Goal: Task Accomplishment & Management: Use online tool/utility

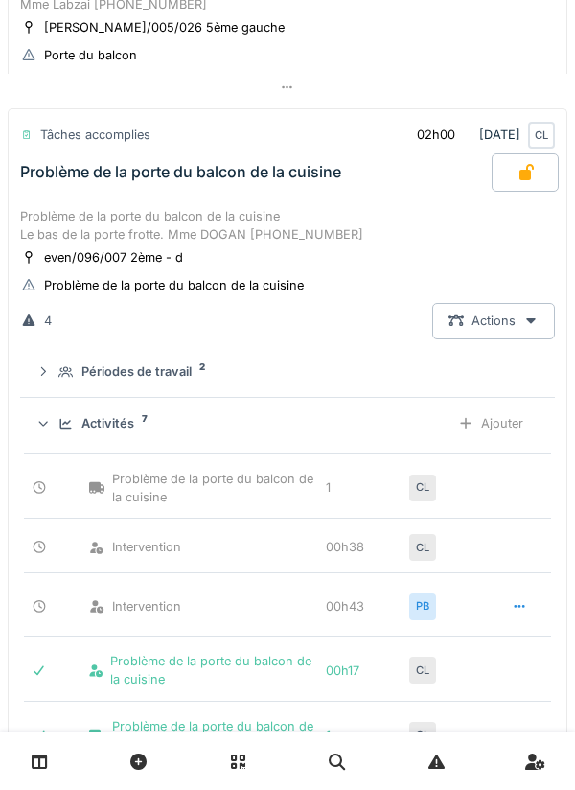
scroll to position [276, 0]
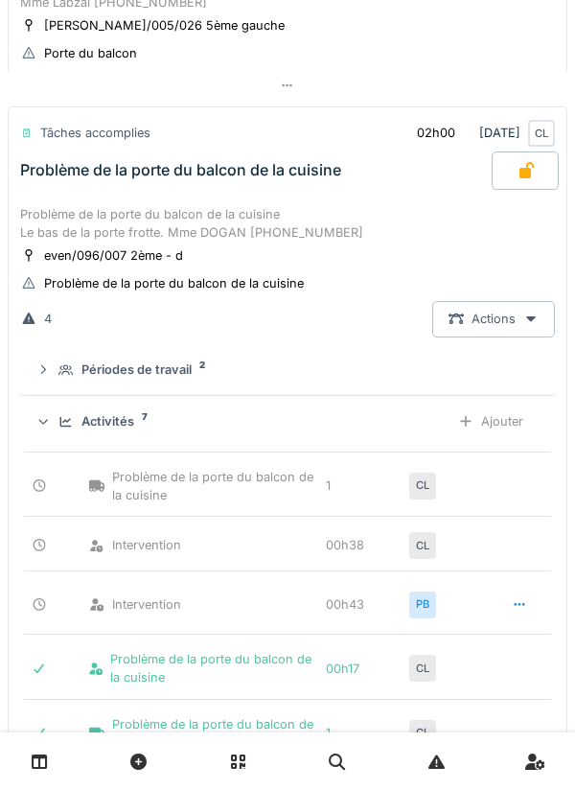
click at [324, 218] on div "Problème de la porte du balcon de la cuisine Le bas de la porte frotte. Mme DOG…" at bounding box center [287, 223] width 535 height 36
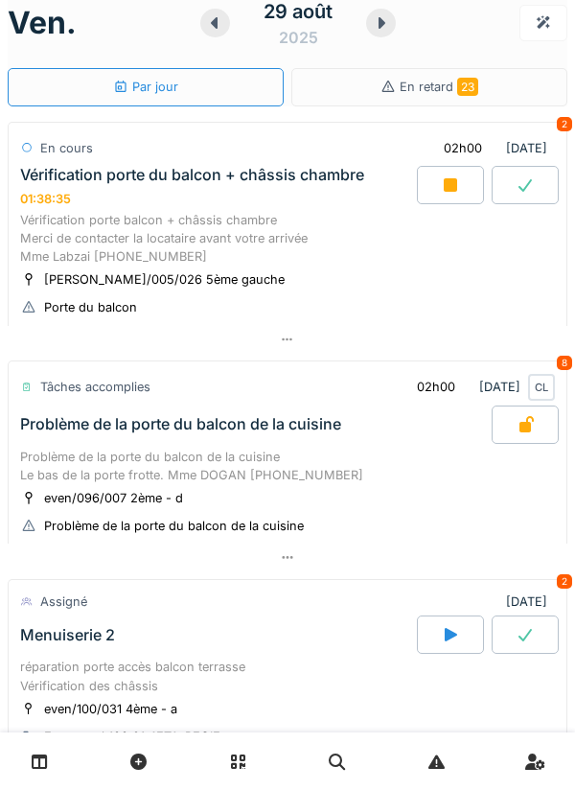
scroll to position [16, 0]
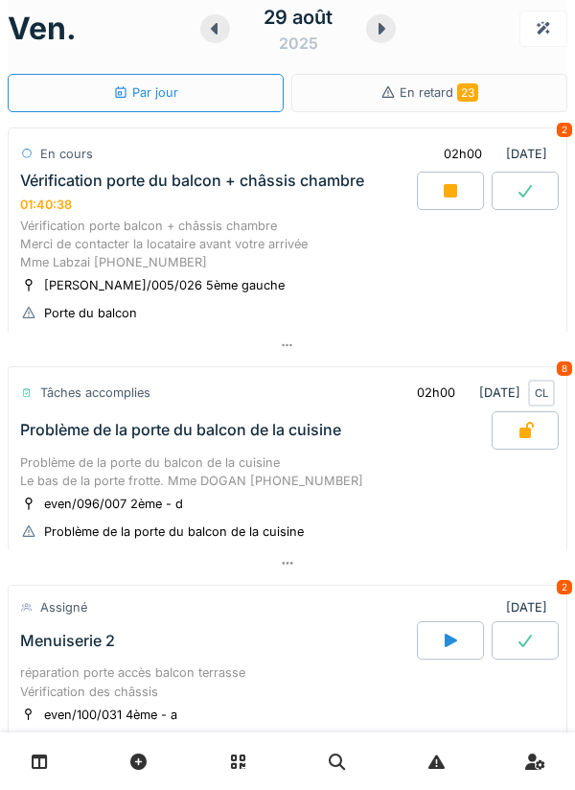
click at [456, 185] on icon at bounding box center [450, 190] width 13 height 13
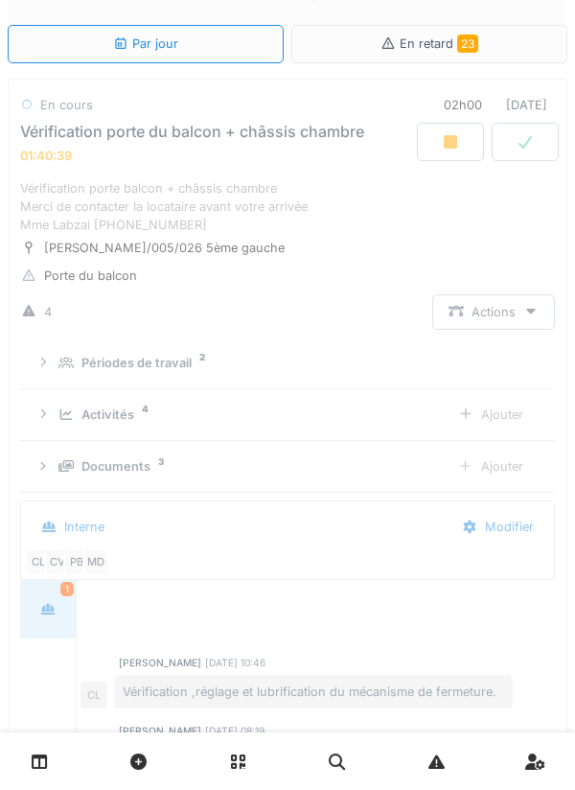
scroll to position [67, 0]
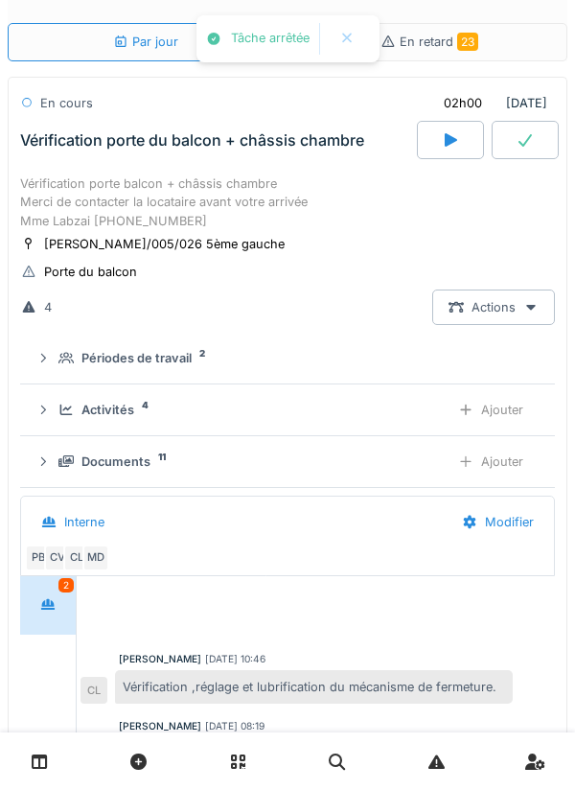
click at [468, 418] on div at bounding box center [465, 410] width 15 height 18
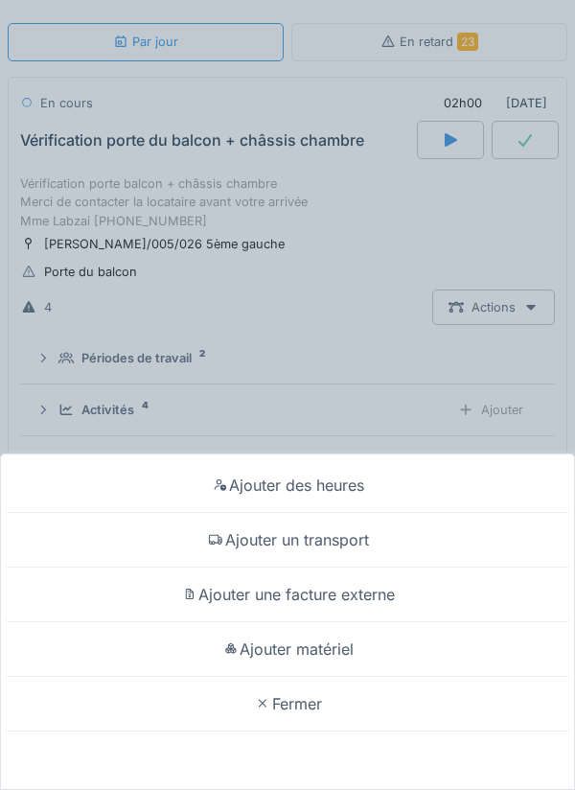
click at [363, 541] on div "Ajouter un transport" at bounding box center [287, 540] width 565 height 55
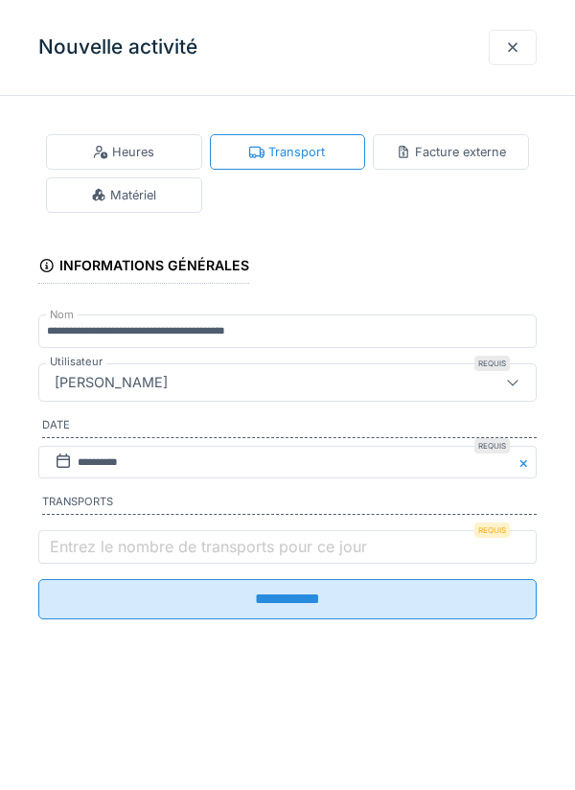
click at [332, 554] on label "Entrez le nombre de transports pour ce jour" at bounding box center [208, 546] width 325 height 23
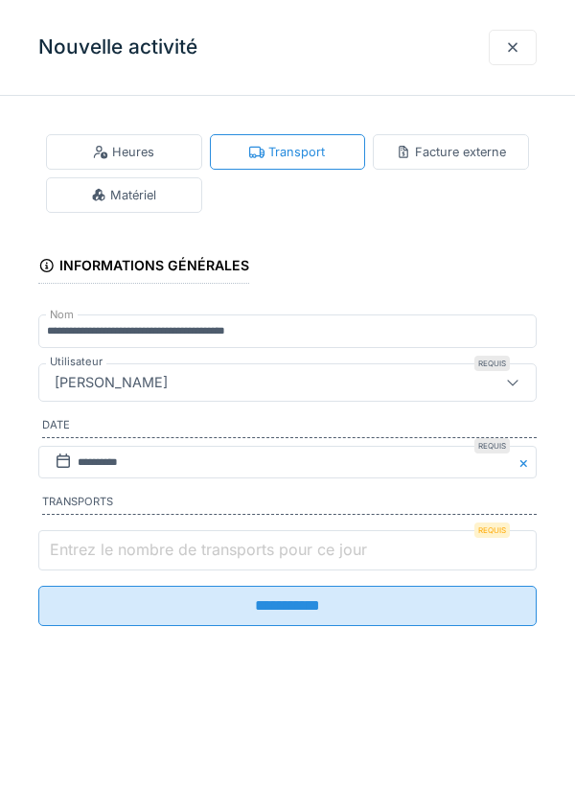
click at [332, 554] on input "Entrez le nombre de transports pour ce jour" at bounding box center [287, 550] width 498 height 40
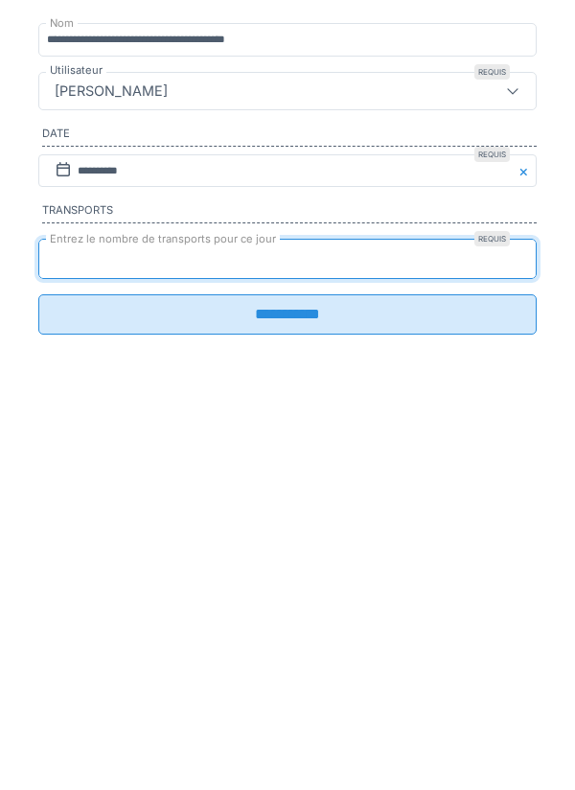
type input "*"
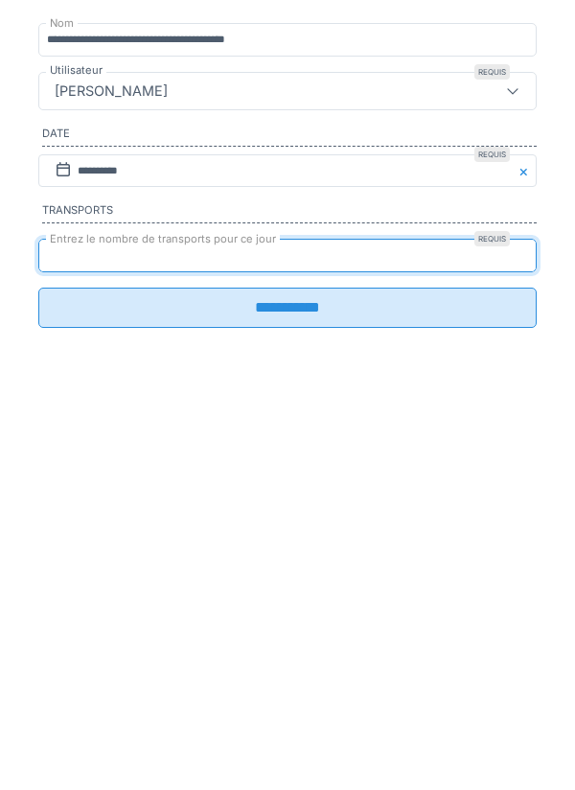
click at [353, 613] on input "**********" at bounding box center [287, 599] width 498 height 40
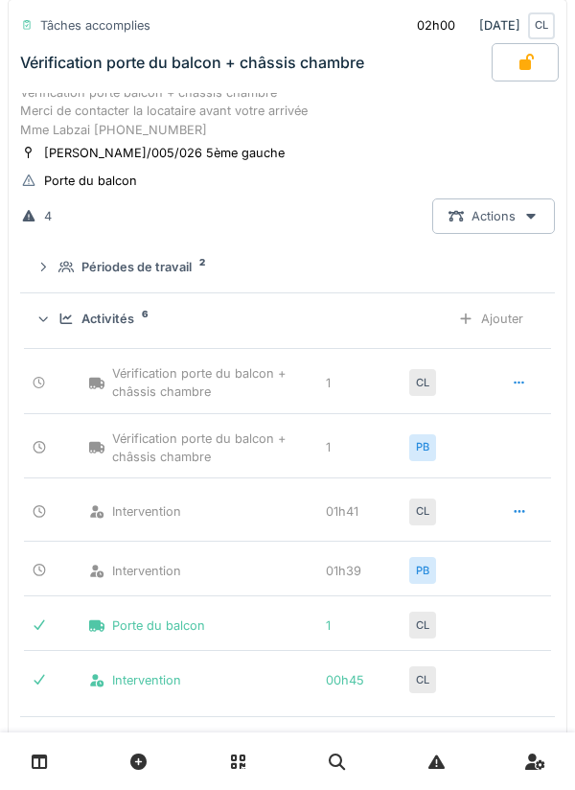
scroll to position [155, 0]
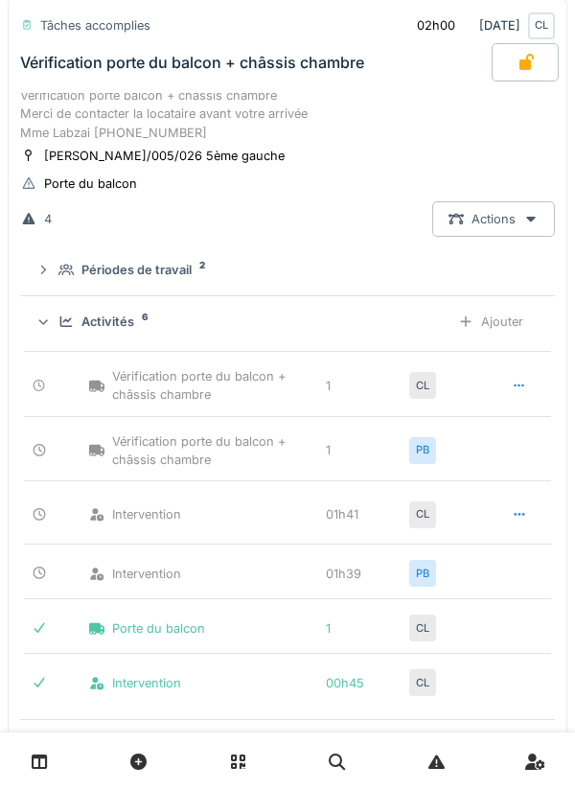
click at [322, 139] on div "Vérification porte balcon + châssis chambre Merci de contacter la locataire ava…" at bounding box center [287, 114] width 535 height 56
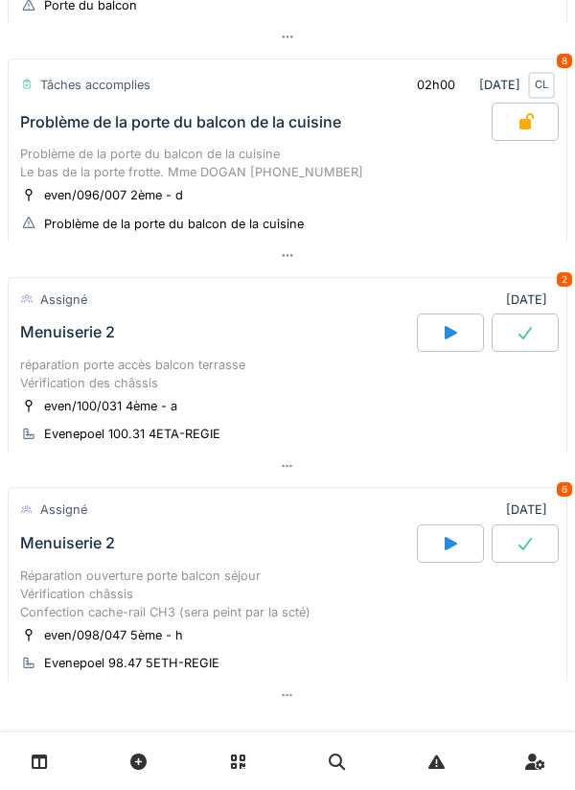
scroll to position [329, 0]
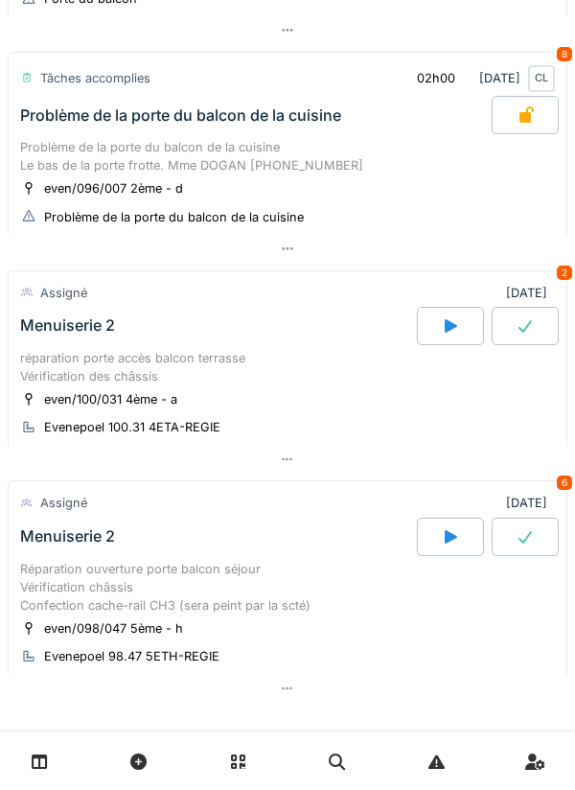
click at [448, 332] on icon at bounding box center [451, 325] width 12 height 13
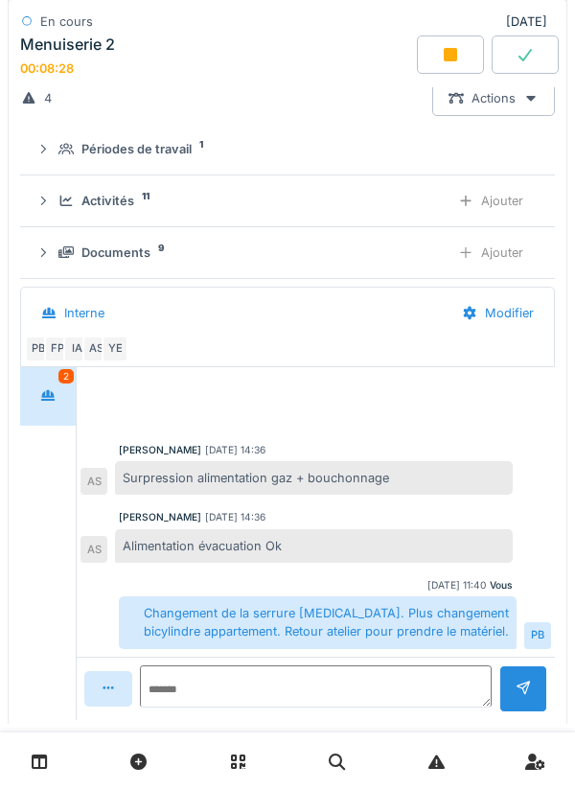
scroll to position [729, 0]
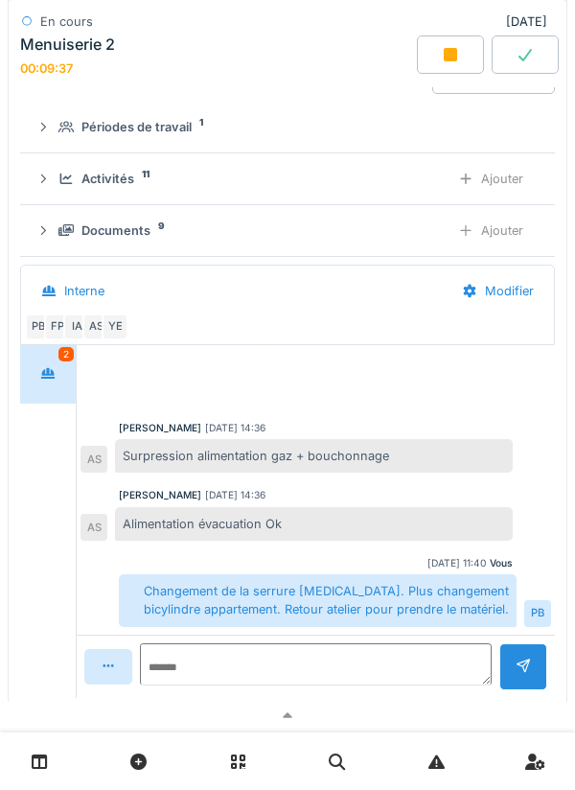
click at [62, 184] on icon at bounding box center [66, 178] width 12 height 11
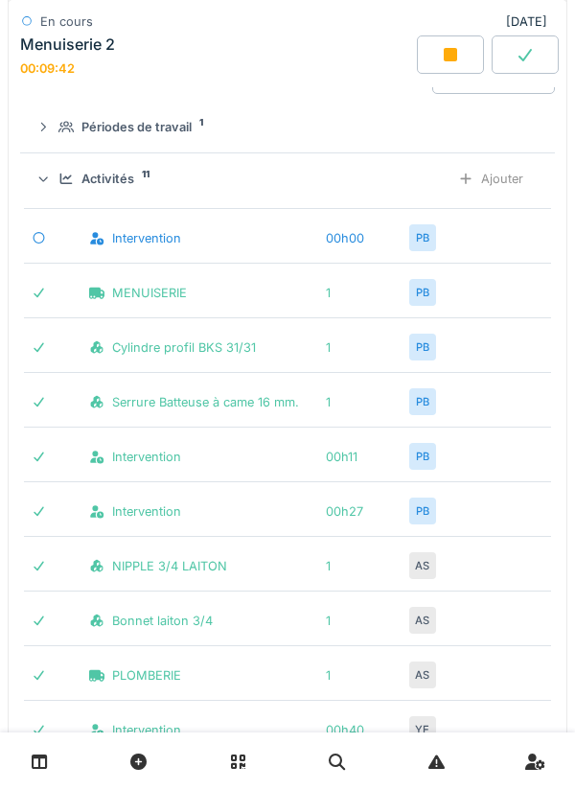
click at [56, 188] on div "Activités 11 Ajouter" at bounding box center [287, 178] width 504 height 35
